Goal: Transaction & Acquisition: Download file/media

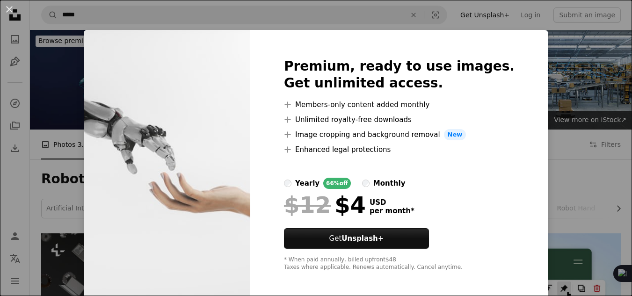
scroll to position [908, 0]
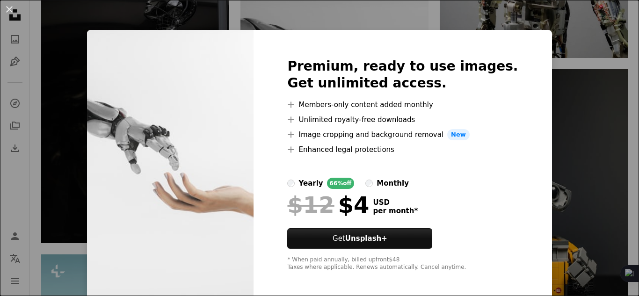
click at [502, 19] on div "An X shape Premium, ready to use images. Get unlimited access. A plus sign Memb…" at bounding box center [319, 148] width 639 height 296
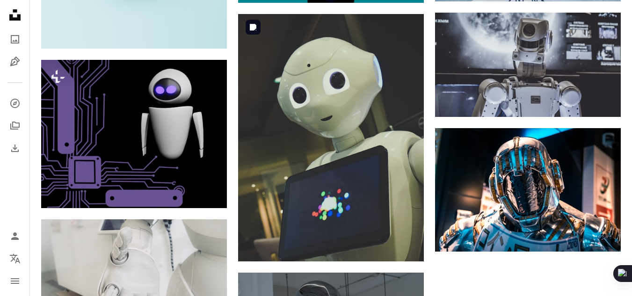
scroll to position [1384, 0]
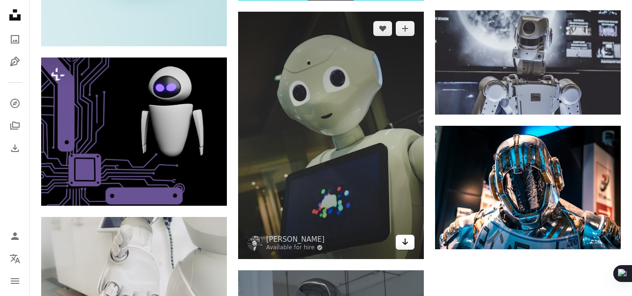
click at [406, 240] on icon "Arrow pointing down" at bounding box center [404, 241] width 7 height 11
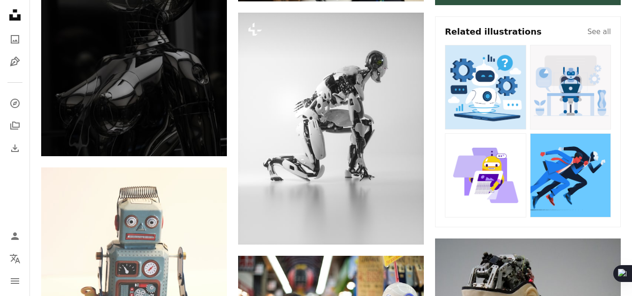
scroll to position [309, 0]
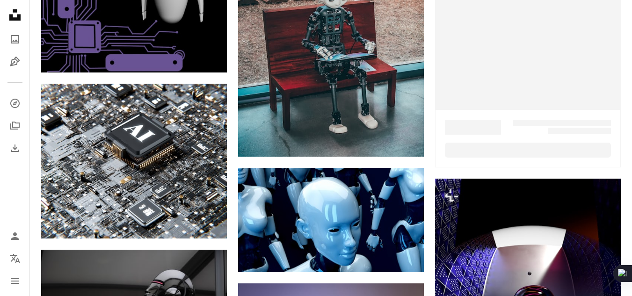
scroll to position [147, 0]
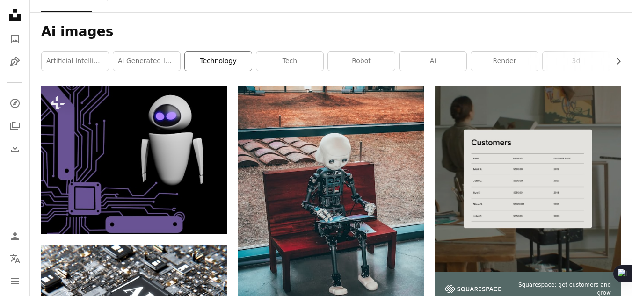
click at [235, 58] on link "technology" at bounding box center [218, 61] width 67 height 19
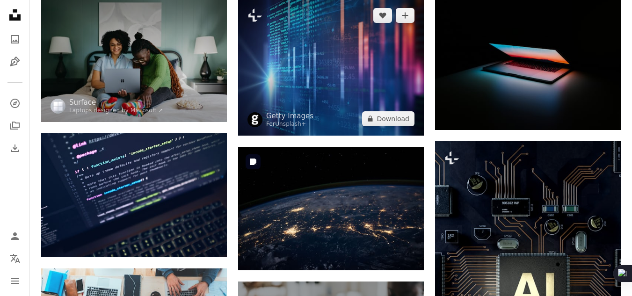
scroll to position [130, 0]
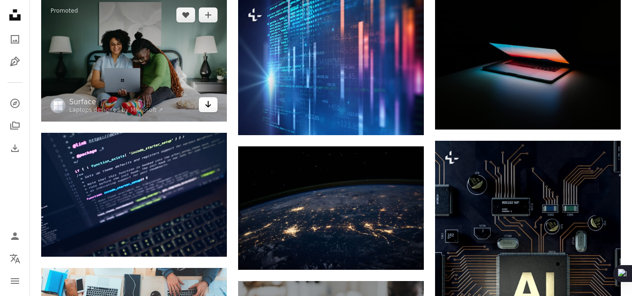
click at [209, 110] on link "Arrow pointing down" at bounding box center [208, 104] width 19 height 15
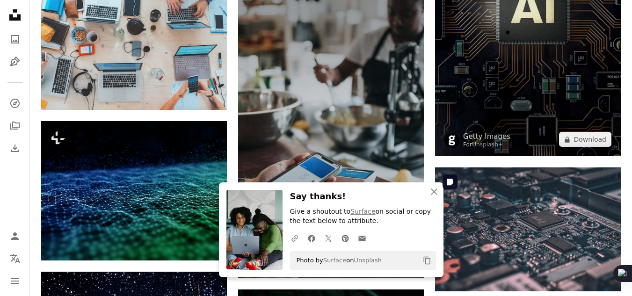
scroll to position [412, 0]
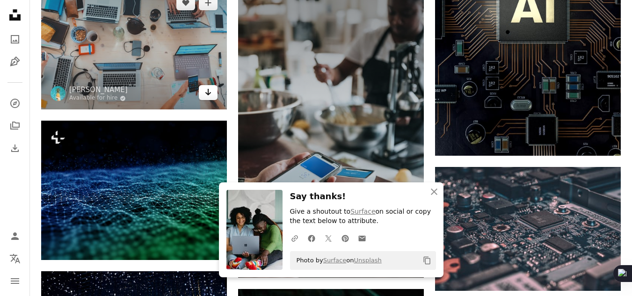
click at [208, 95] on icon "Download" at bounding box center [208, 92] width 6 height 7
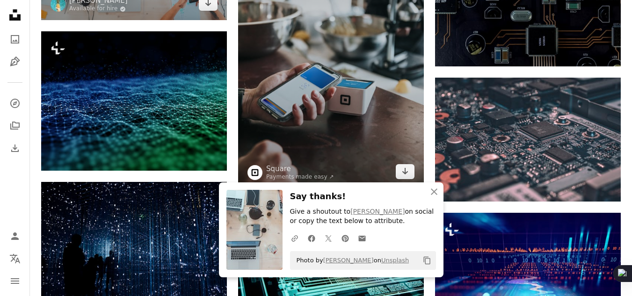
scroll to position [502, 0]
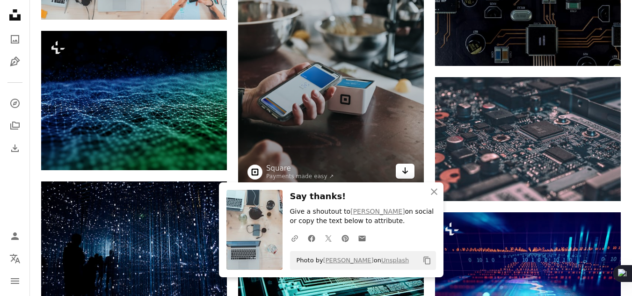
click at [404, 174] on icon "Arrow pointing down" at bounding box center [404, 170] width 7 height 11
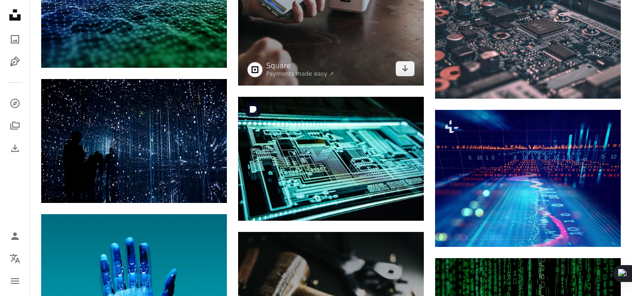
scroll to position [615, 0]
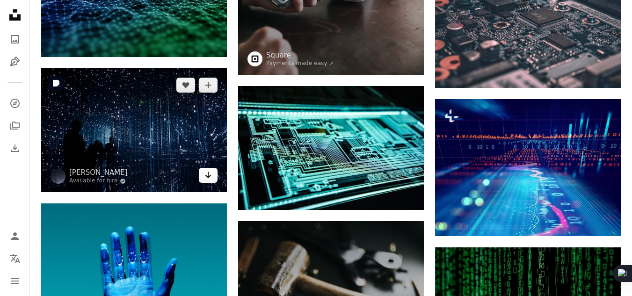
click at [213, 176] on link "Arrow pointing down" at bounding box center [208, 175] width 19 height 15
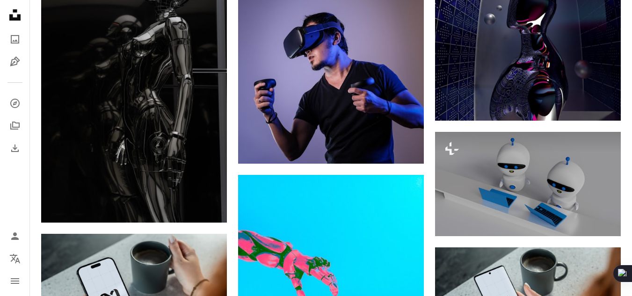
scroll to position [147, 0]
